Goal: Transaction & Acquisition: Purchase product/service

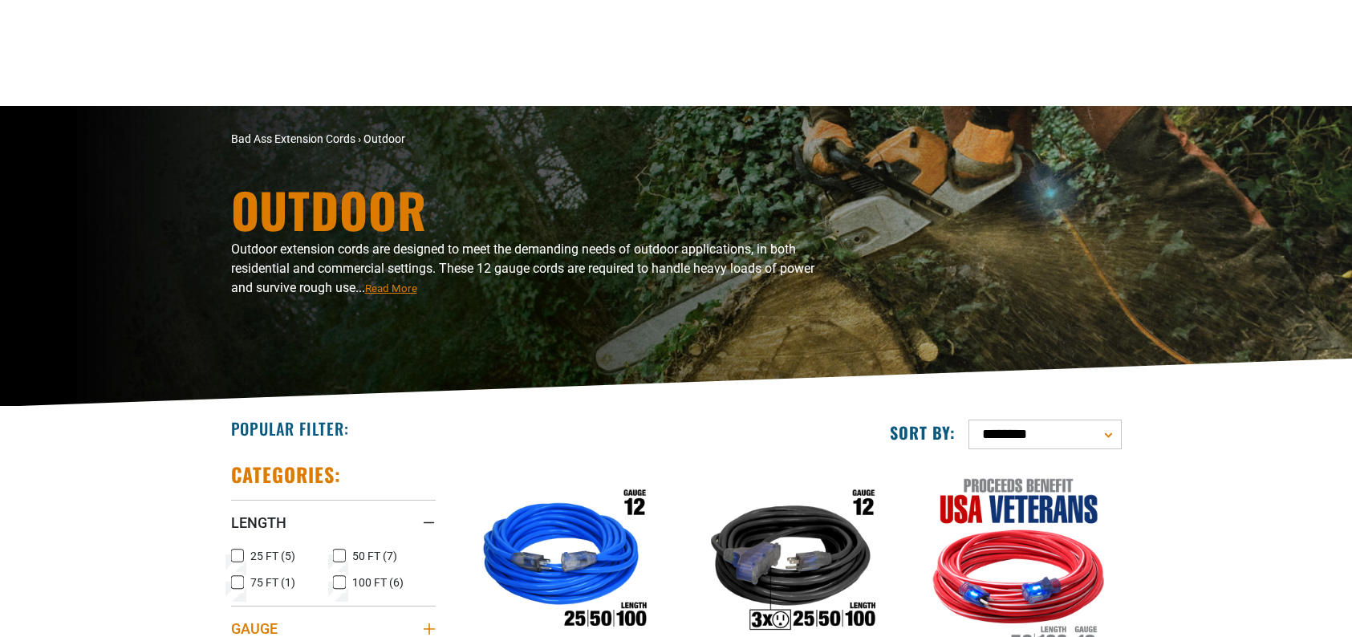
scroll to position [321, 0]
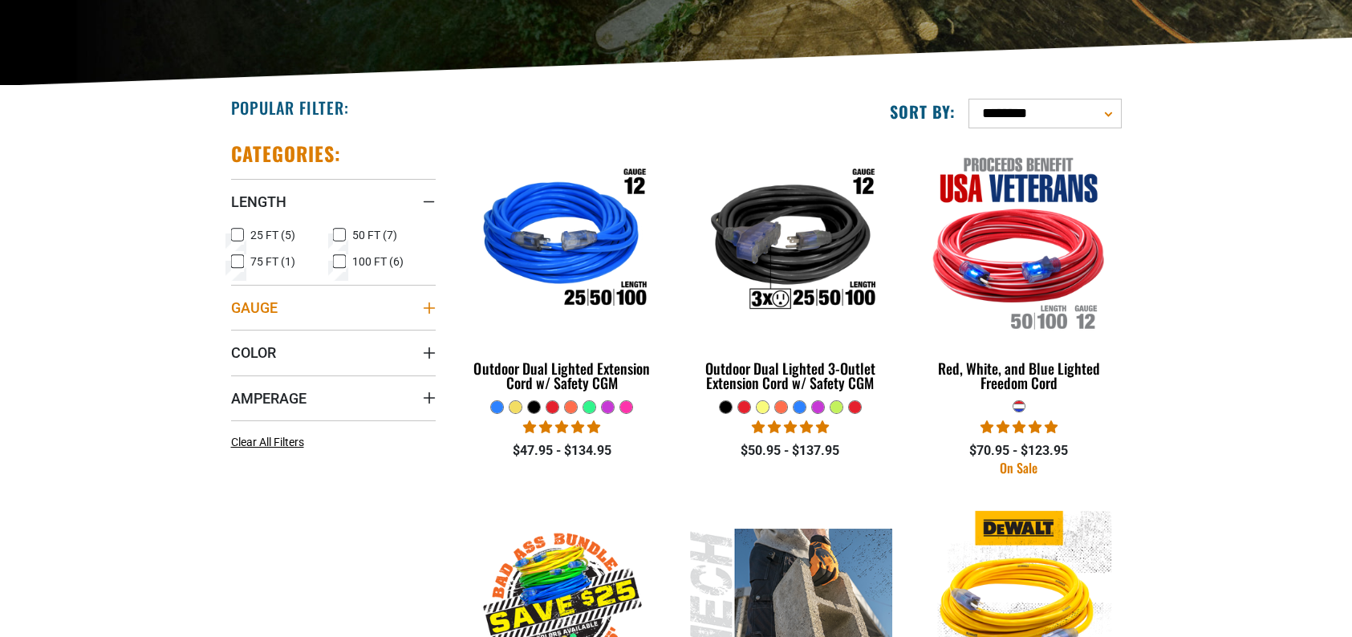
click at [430, 306] on icon "Gauge" at bounding box center [429, 308] width 13 height 13
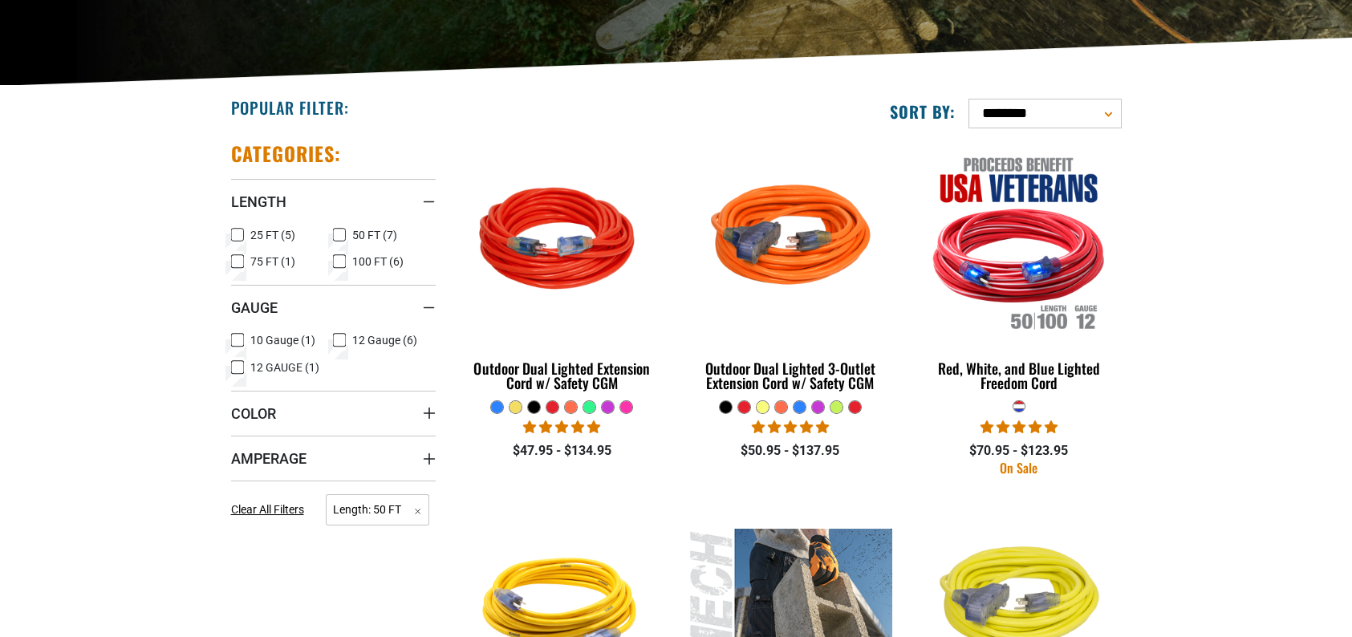
click at [235, 341] on icon at bounding box center [237, 340] width 13 height 21
